Goal: Task Accomplishment & Management: Use online tool/utility

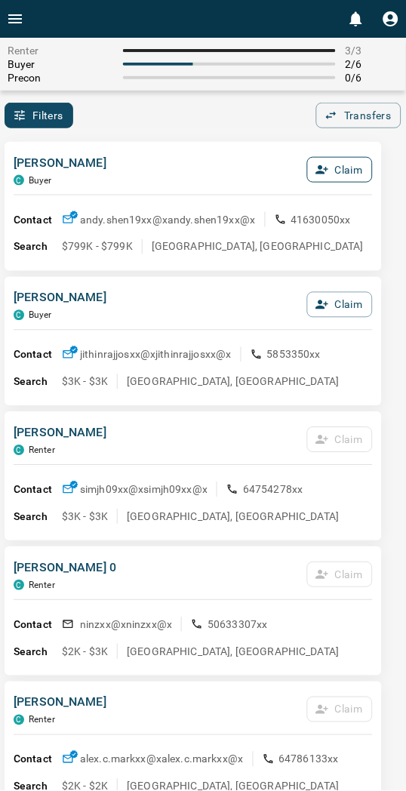
click at [357, 167] on button "Claim" at bounding box center [340, 170] width 66 height 26
click at [342, 168] on button "Confirm Claim" at bounding box center [319, 170] width 108 height 26
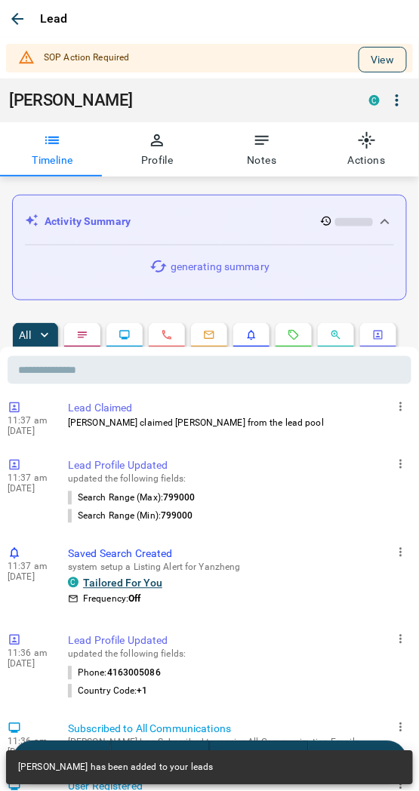
click at [374, 48] on button "View" at bounding box center [382, 60] width 48 height 26
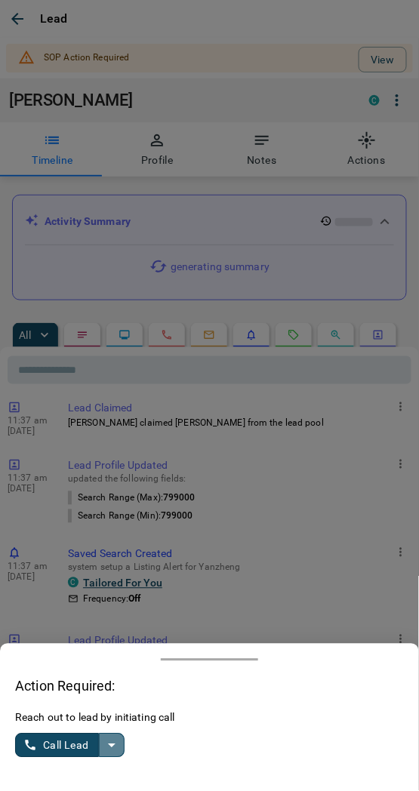
drag, startPoint x: 106, startPoint y: 740, endPoint x: 88, endPoint y: 743, distance: 18.4
click at [107, 740] on icon "split button" at bounding box center [112, 746] width 18 height 18
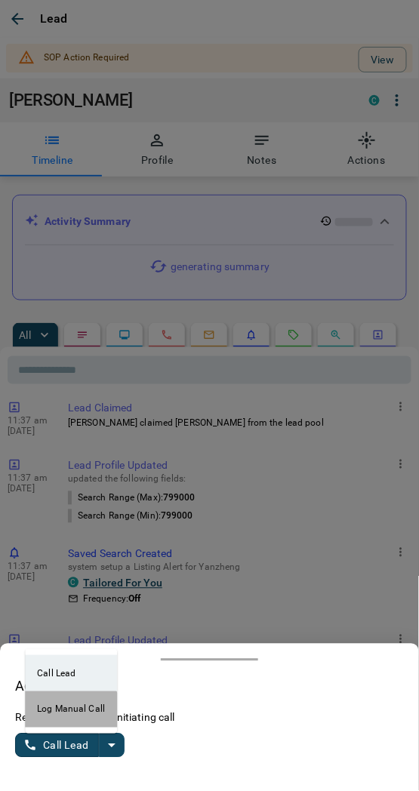
click at [53, 725] on li "Log Manual Call" at bounding box center [71, 709] width 92 height 36
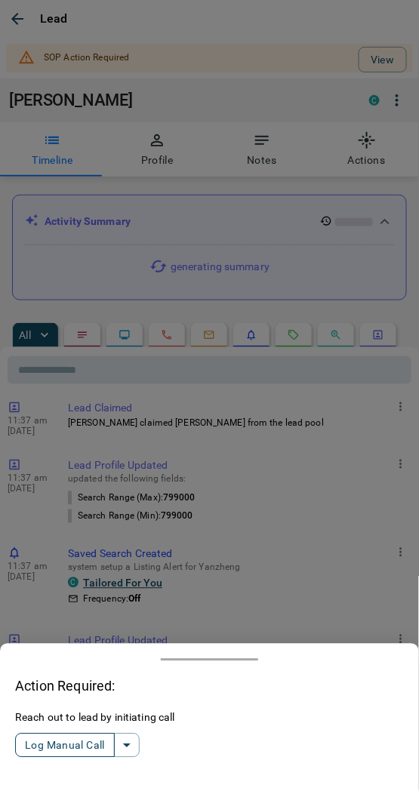
click at [41, 747] on button "Log Manual Call" at bounding box center [65, 745] width 100 height 24
click at [31, 743] on button "Yes" at bounding box center [30, 745] width 30 height 23
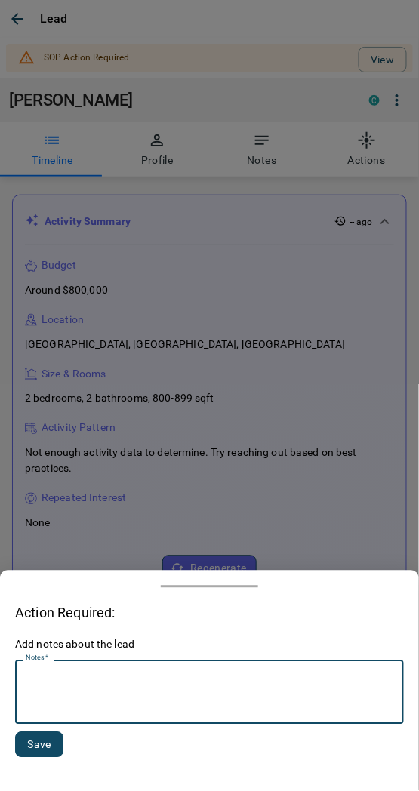
click at [80, 712] on textarea "Notes   *" at bounding box center [210, 692] width 368 height 51
type textarea "*********"
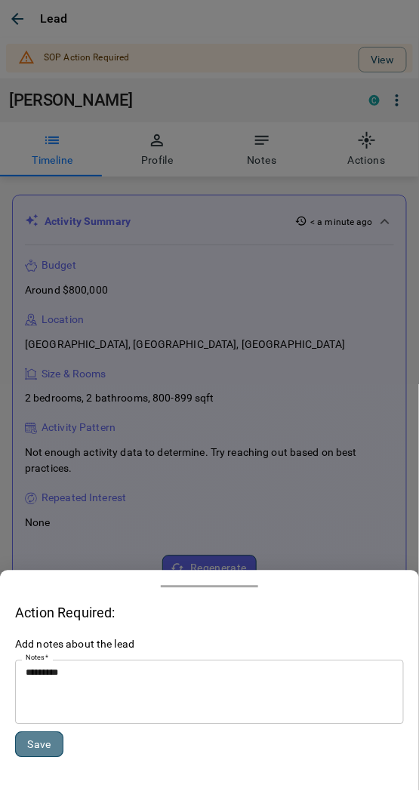
click at [32, 733] on button "Save" at bounding box center [39, 745] width 48 height 26
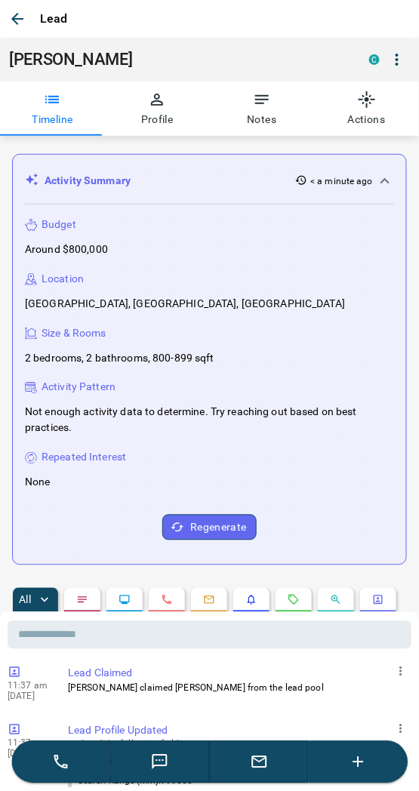
click at [23, 20] on icon "button" at bounding box center [17, 19] width 18 height 18
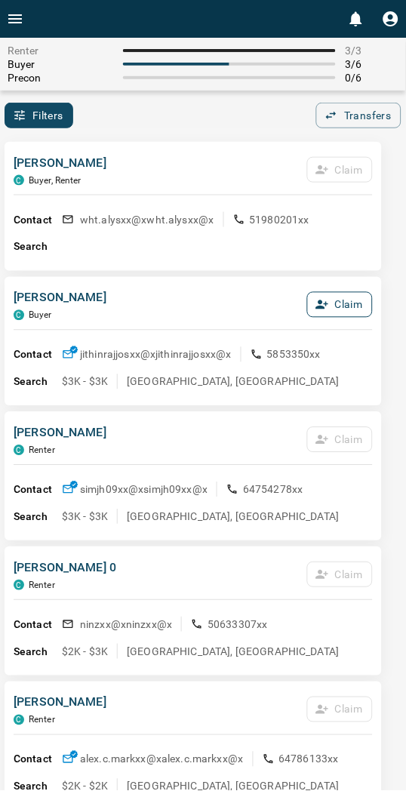
click at [349, 308] on button "Claim" at bounding box center [340, 305] width 66 height 26
click at [349, 308] on button "Confirm Claim" at bounding box center [319, 305] width 108 height 26
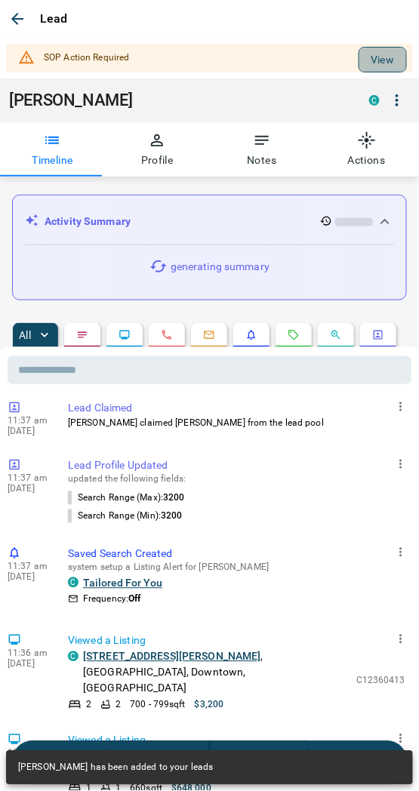
click at [376, 49] on button "View" at bounding box center [382, 60] width 48 height 26
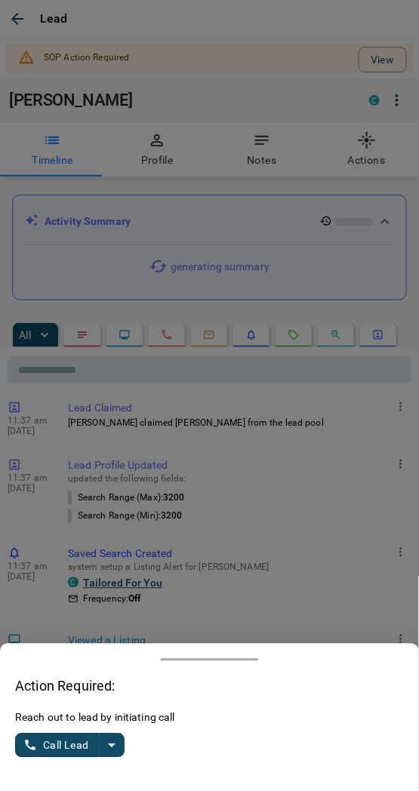
click at [111, 748] on icon "split button" at bounding box center [112, 746] width 8 height 4
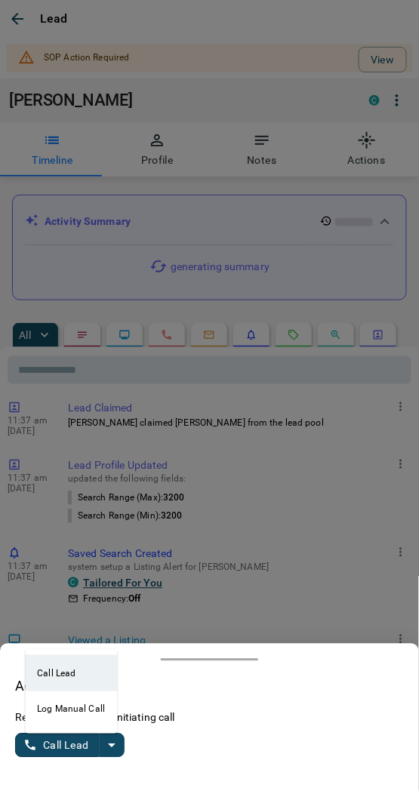
click at [59, 738] on button "Call Lead" at bounding box center [57, 745] width 84 height 24
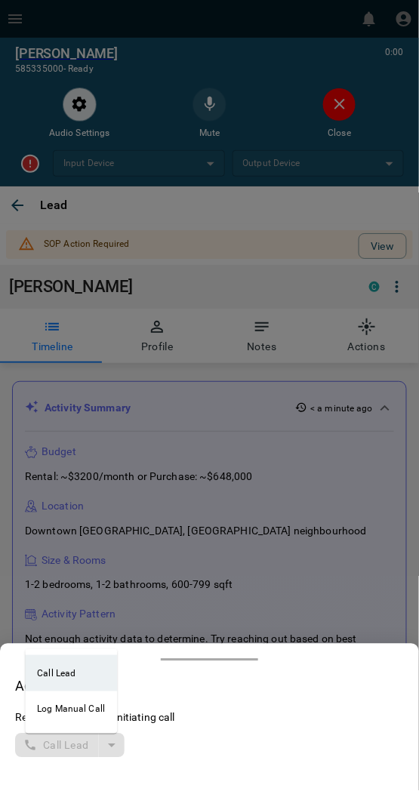
drag, startPoint x: 125, startPoint y: 424, endPoint x: 175, endPoint y: 314, distance: 120.9
click at [130, 414] on div at bounding box center [209, 395] width 419 height 791
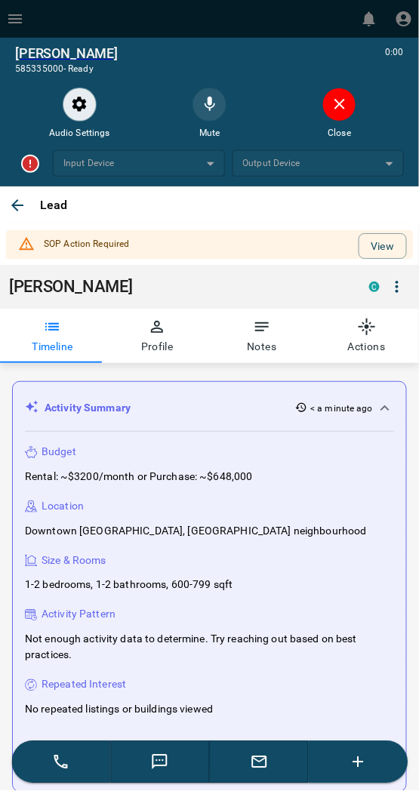
drag, startPoint x: 355, startPoint y: 103, endPoint x: 344, endPoint y: 106, distance: 11.0
click at [344, 106] on button "Close" at bounding box center [339, 105] width 34 height 34
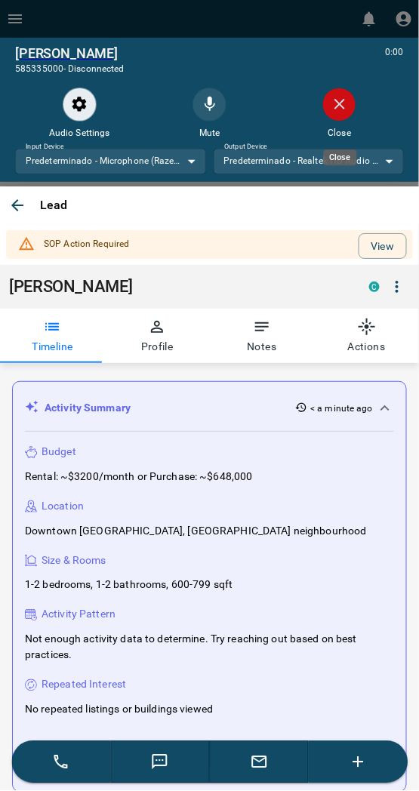
click at [342, 113] on icon "Close" at bounding box center [340, 104] width 18 height 18
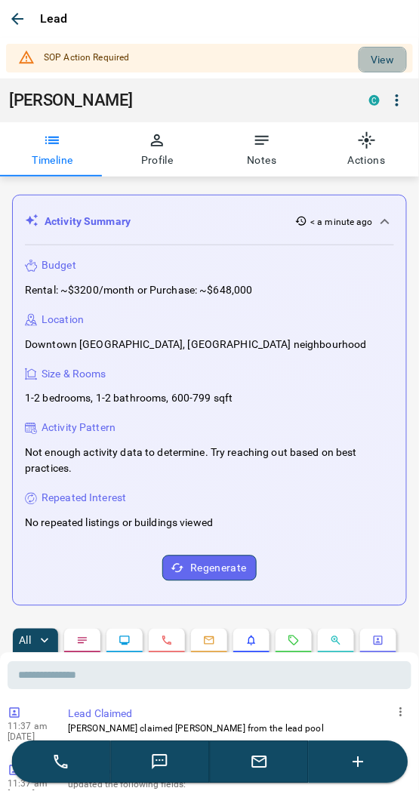
click at [364, 65] on button "View" at bounding box center [382, 60] width 48 height 26
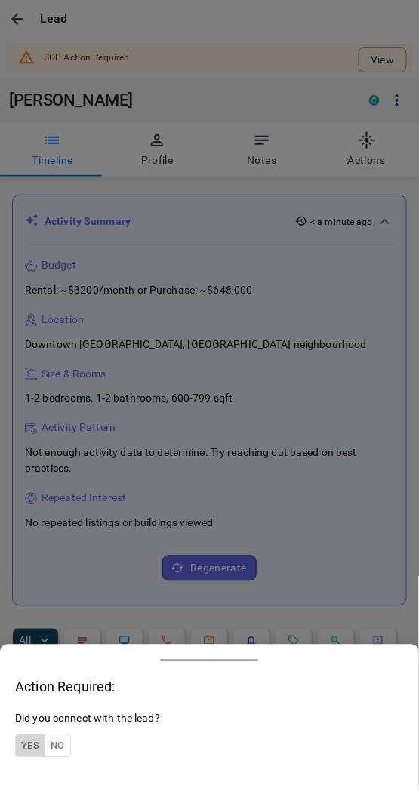
click at [34, 746] on button "Yes" at bounding box center [30, 745] width 30 height 23
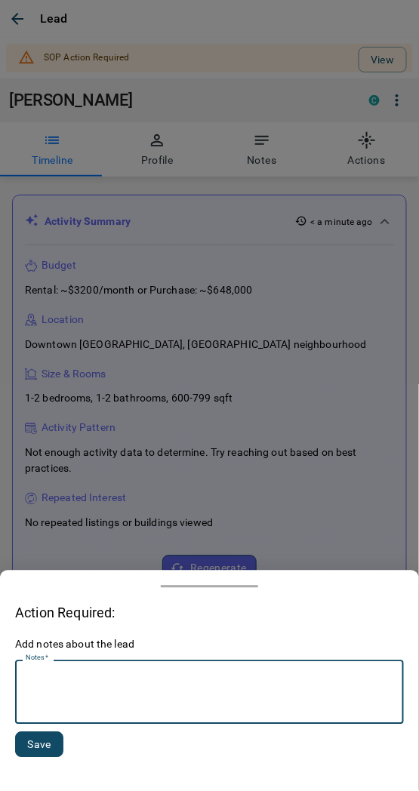
click at [65, 691] on textarea "Notes   *" at bounding box center [210, 692] width 368 height 51
paste textarea "*********"
type textarea "*********"
click at [38, 743] on button "Save" at bounding box center [39, 745] width 48 height 26
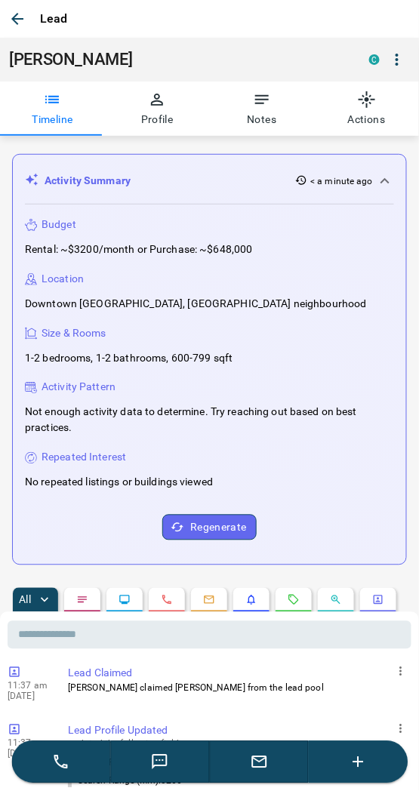
click at [20, 21] on icon "button" at bounding box center [17, 19] width 18 height 18
